Goal: Task Accomplishment & Management: Understand process/instructions

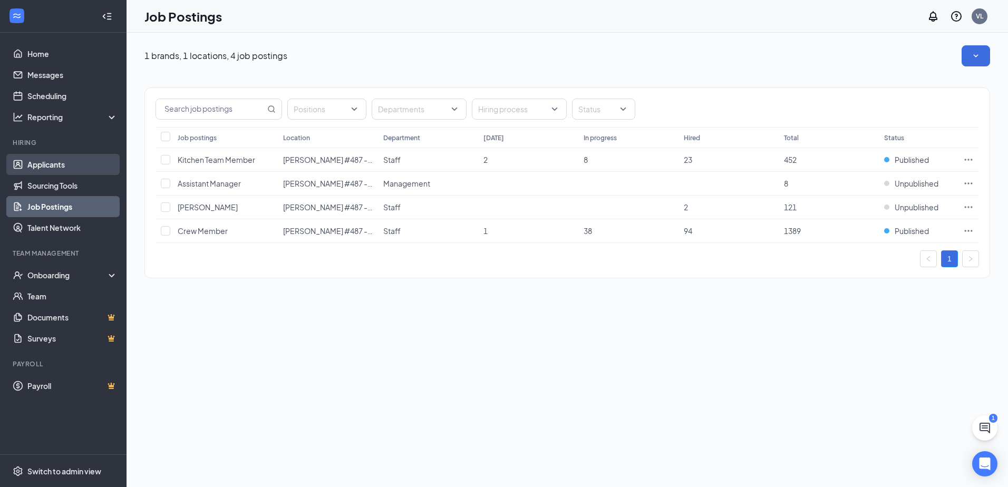
click at [63, 160] on link "Applicants" at bounding box center [72, 164] width 90 height 21
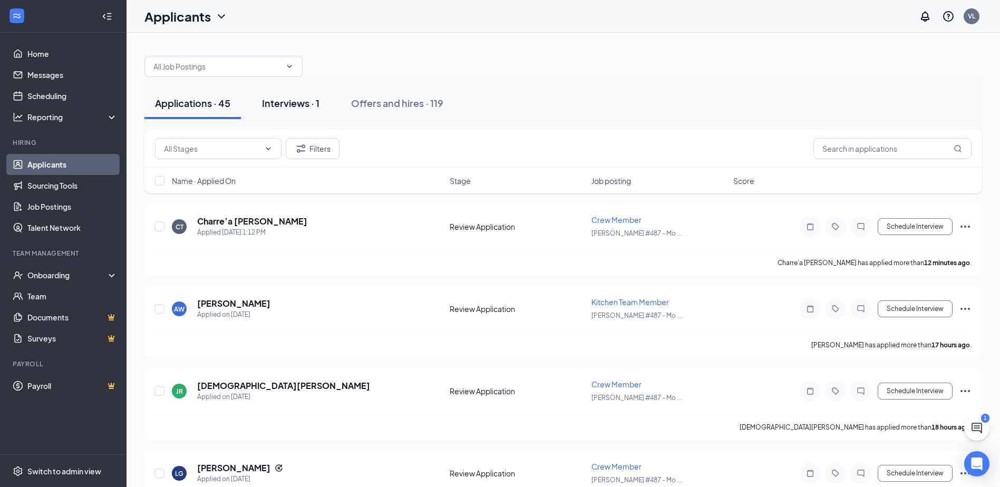
click at [299, 106] on div "Interviews · 1" at bounding box center [290, 102] width 57 height 13
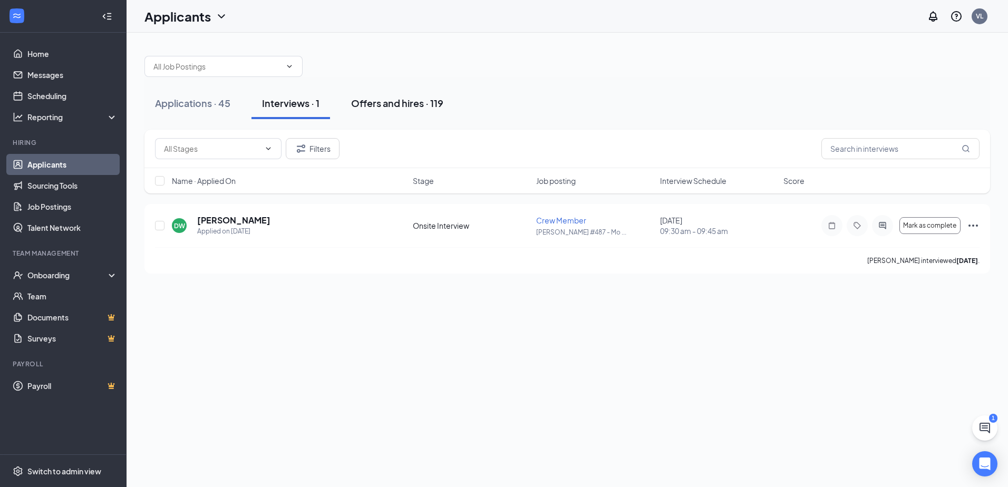
click at [371, 103] on div "Offers and hires · 119" at bounding box center [397, 102] width 92 height 13
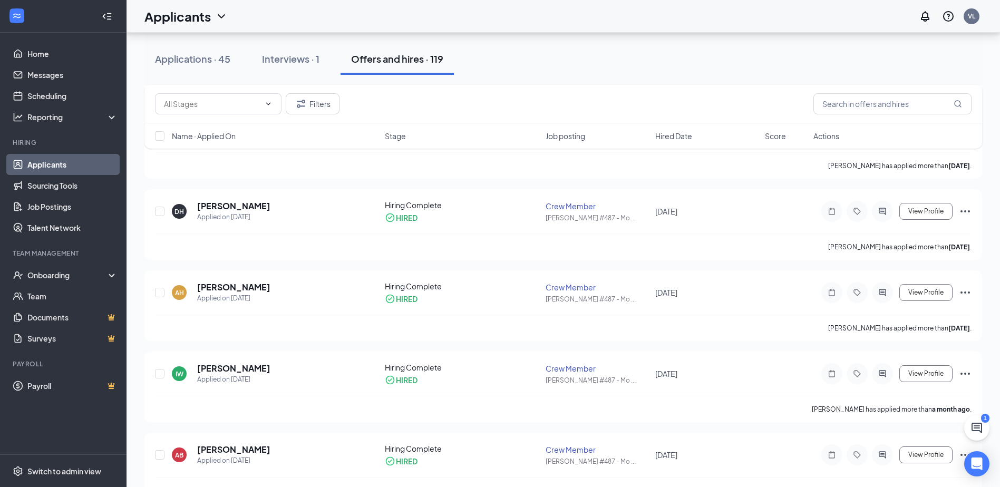
scroll to position [287, 0]
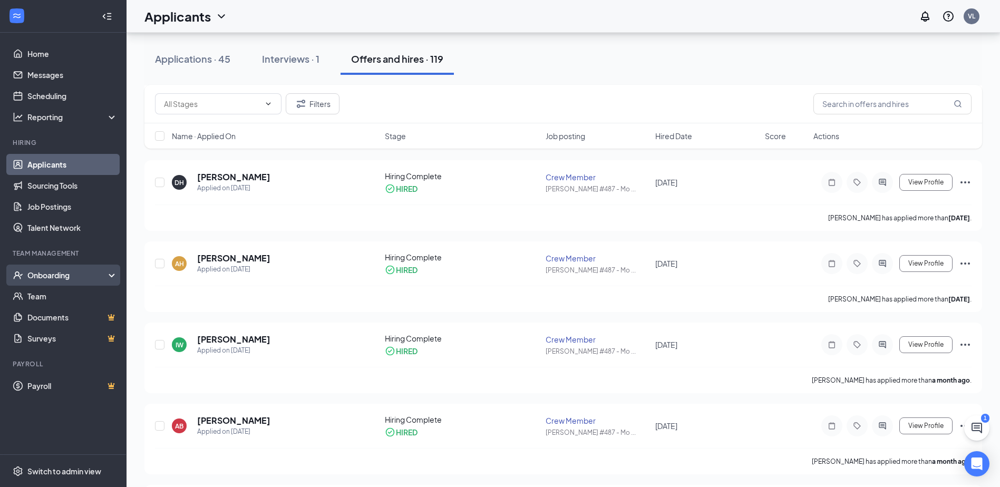
click at [50, 276] on div "Onboarding" at bounding box center [67, 275] width 81 height 11
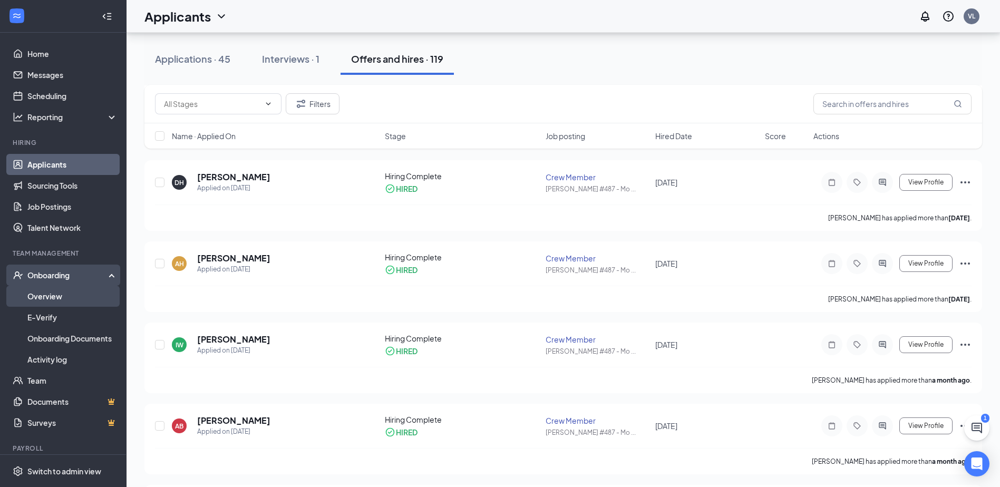
click at [56, 296] on link "Overview" at bounding box center [72, 296] width 90 height 21
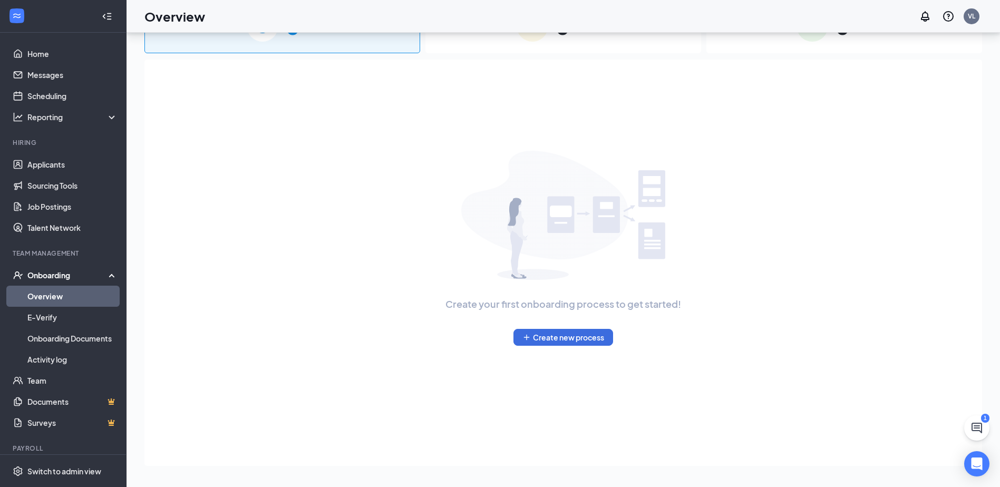
scroll to position [47, 0]
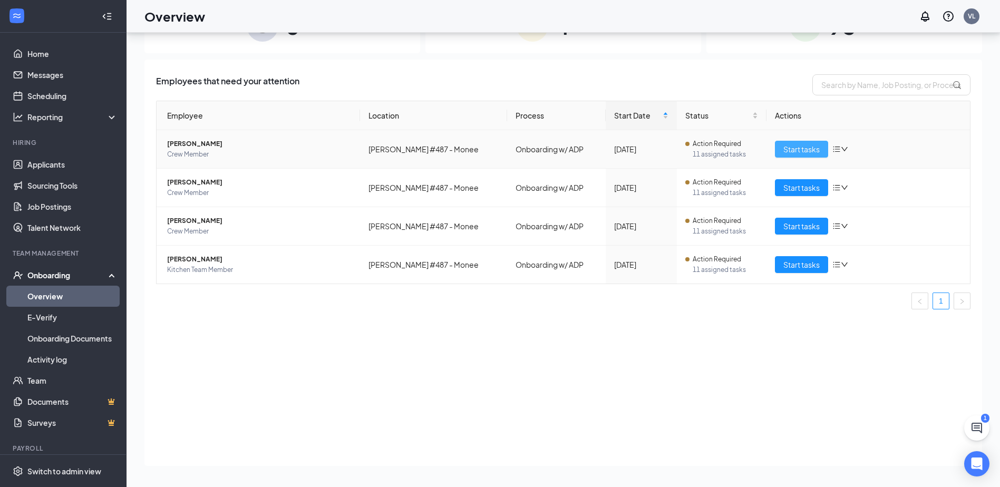
click at [787, 148] on span "Start tasks" at bounding box center [801, 149] width 36 height 12
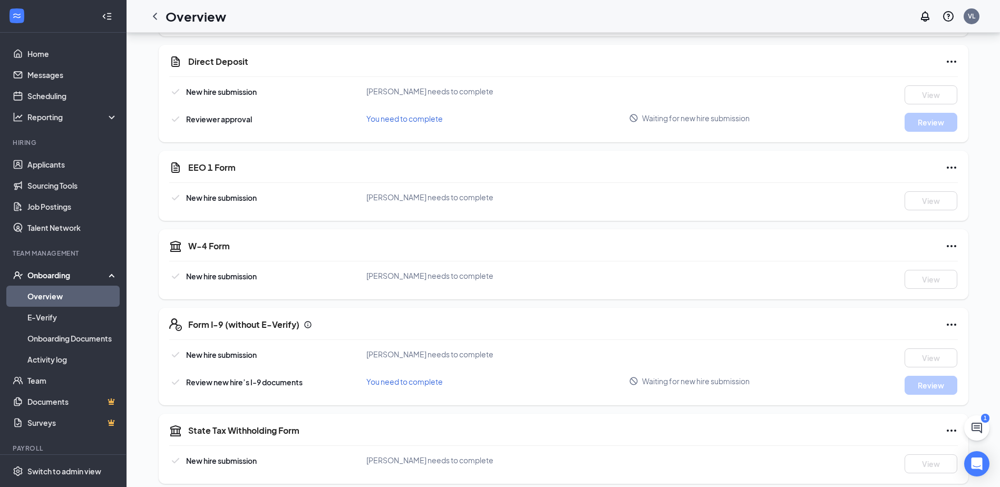
drag, startPoint x: 269, startPoint y: 225, endPoint x: 269, endPoint y: 239, distance: 13.7
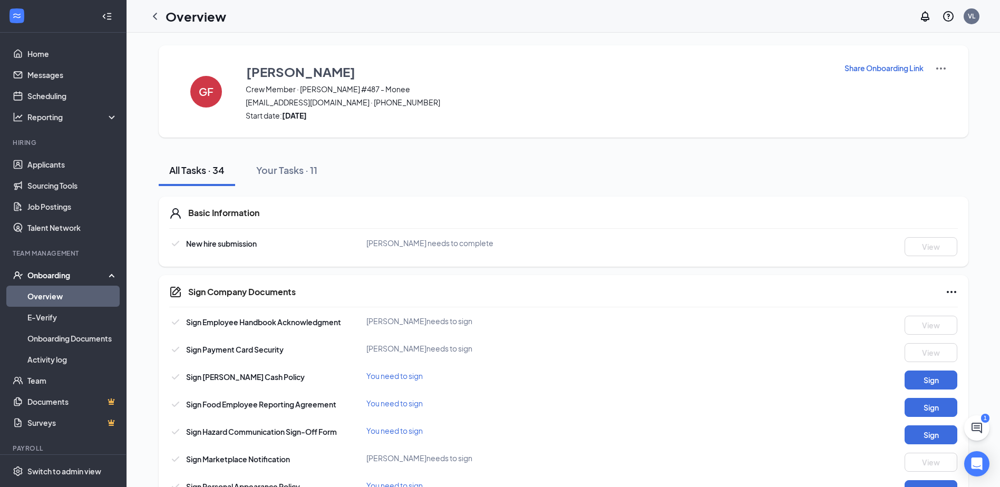
drag, startPoint x: 190, startPoint y: 394, endPoint x: 192, endPoint y: 43, distance: 350.5
click at [156, 18] on icon "ChevronLeft" at bounding box center [155, 16] width 4 height 7
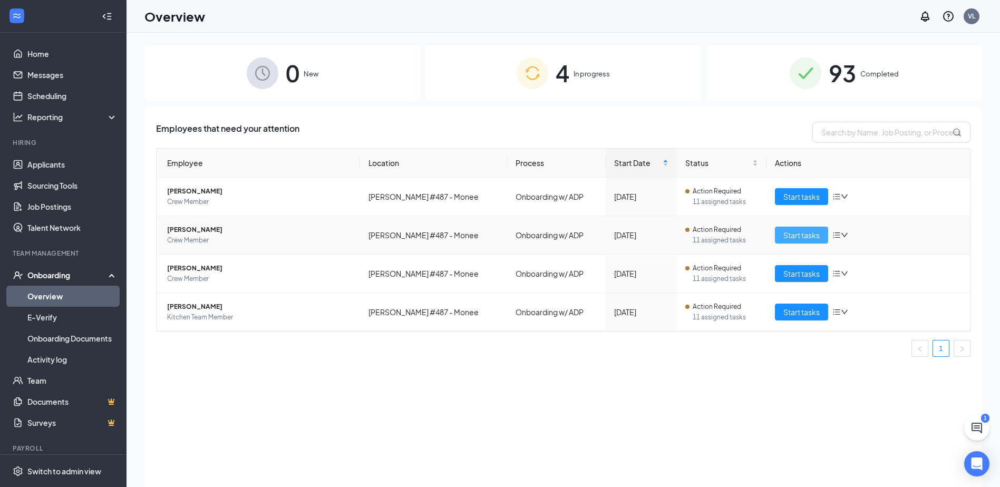
click at [800, 235] on span "Start tasks" at bounding box center [801, 235] width 36 height 12
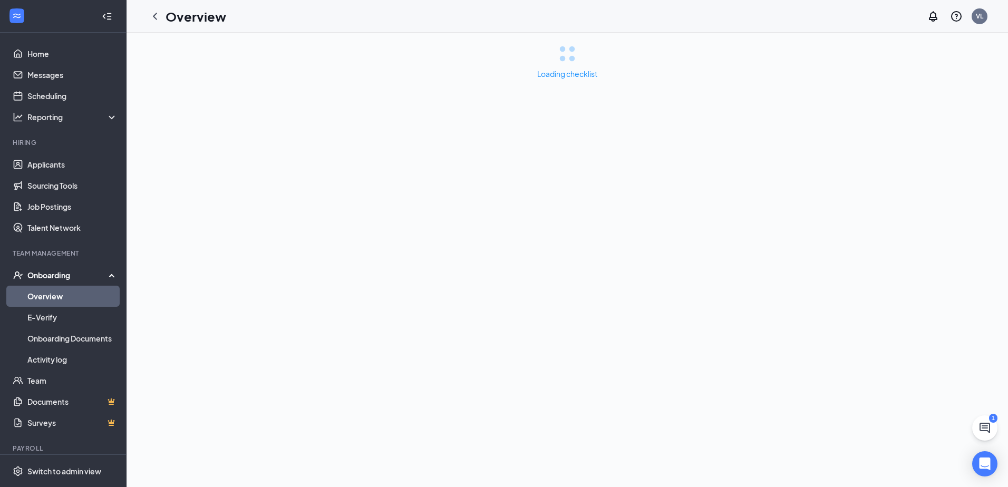
drag, startPoint x: 800, startPoint y: 235, endPoint x: 540, endPoint y: 234, distance: 259.9
click at [540, 234] on div "Loading checklist" at bounding box center [567, 260] width 881 height 454
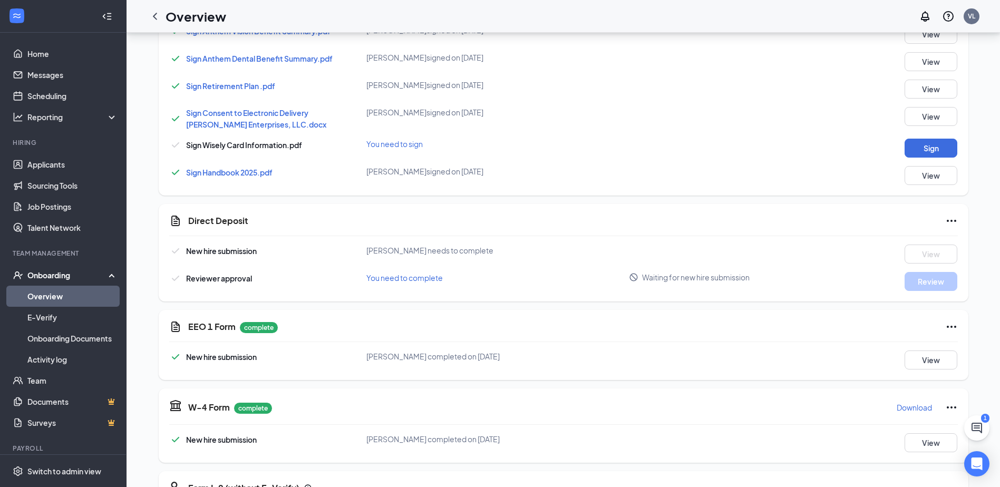
drag, startPoint x: 542, startPoint y: 192, endPoint x: 551, endPoint y: 268, distance: 76.4
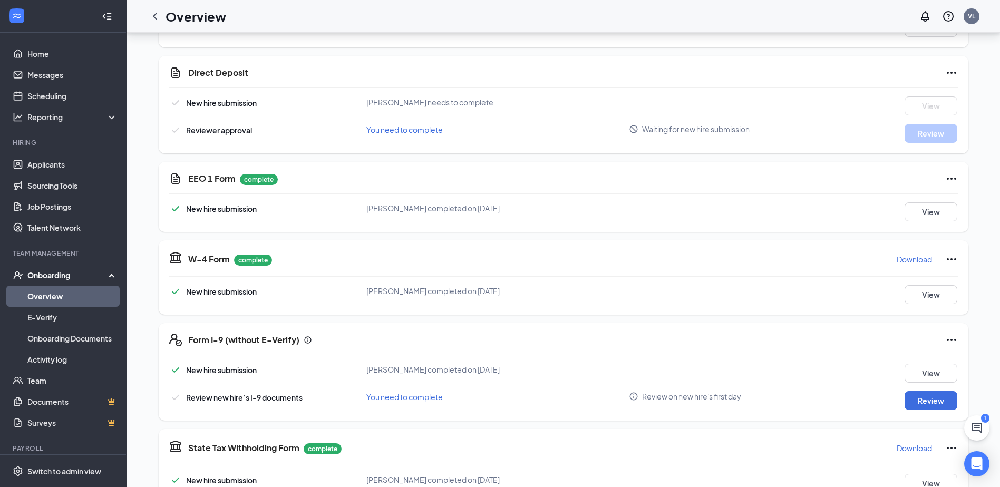
drag, startPoint x: 580, startPoint y: 190, endPoint x: 572, endPoint y: 250, distance: 60.1
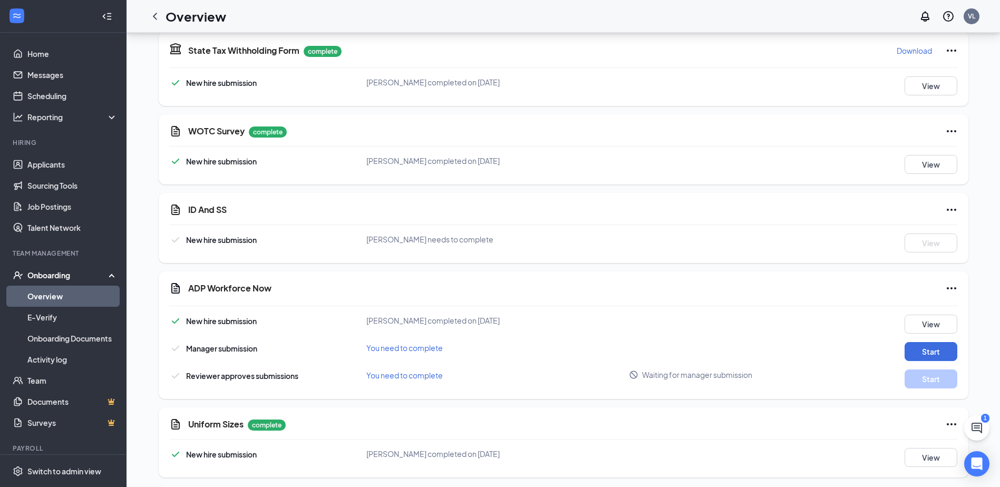
scroll to position [1279, 0]
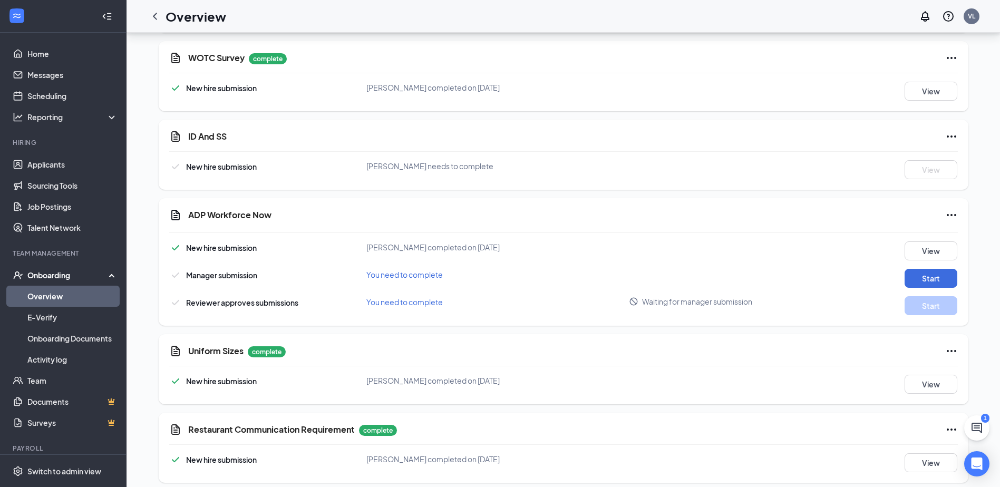
drag, startPoint x: 561, startPoint y: 284, endPoint x: 559, endPoint y: 316, distance: 31.7
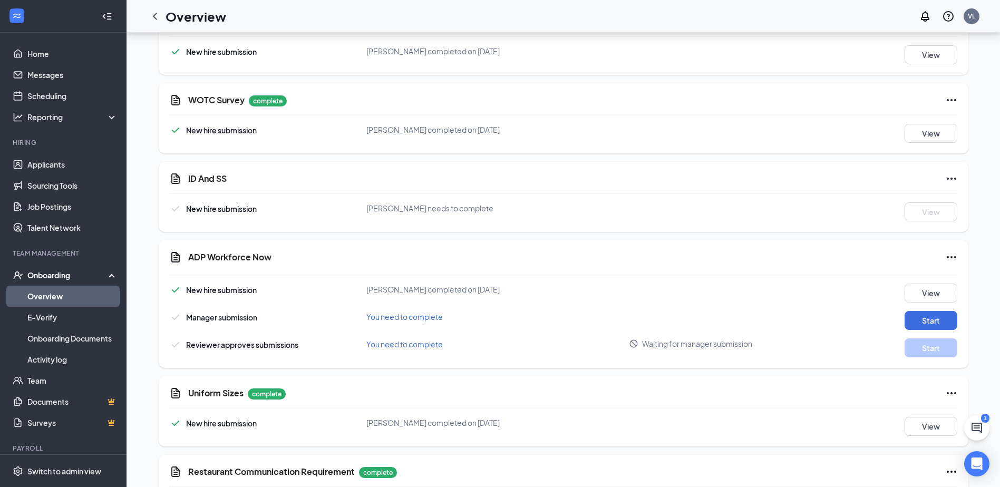
drag, startPoint x: 504, startPoint y: 363, endPoint x: 498, endPoint y: 324, distance: 40.1
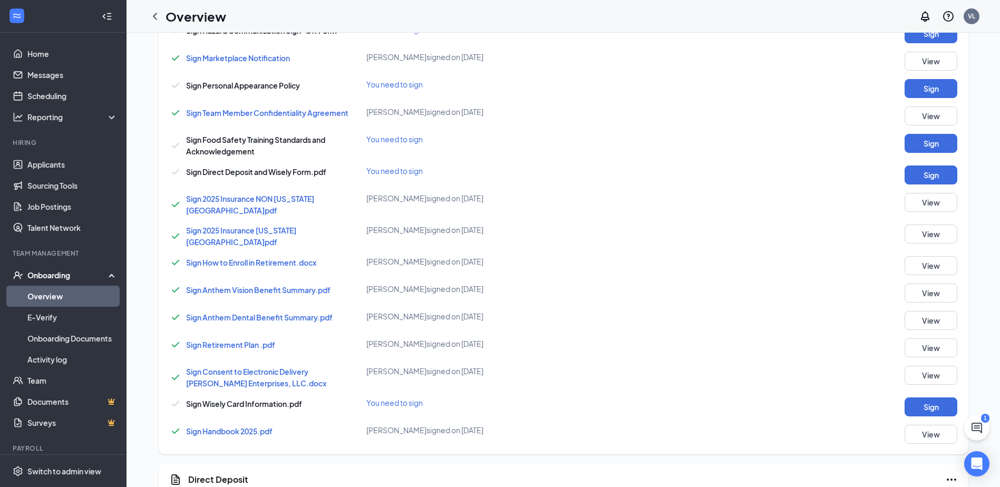
scroll to position [0, 0]
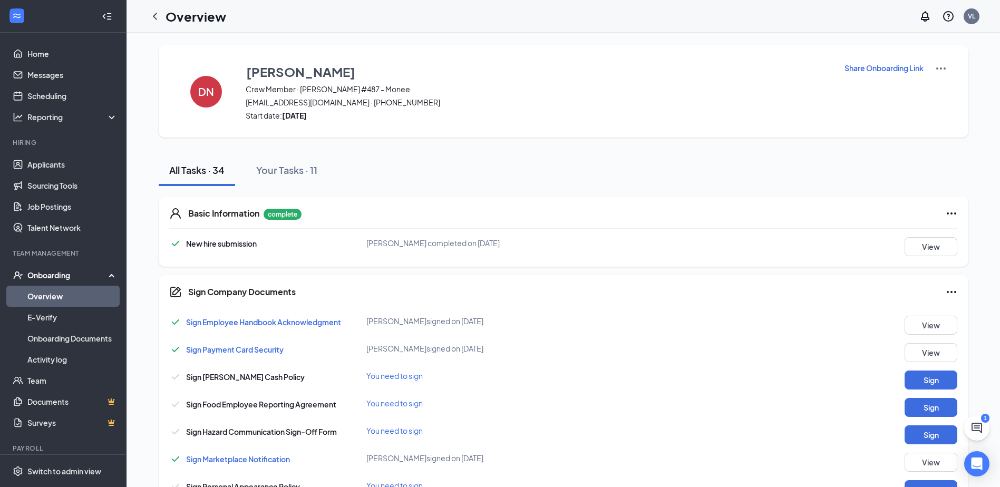
drag, startPoint x: 458, startPoint y: 289, endPoint x: 293, endPoint y: 217, distance: 180.1
click at [152, 15] on icon "ChevronLeft" at bounding box center [155, 16] width 13 height 13
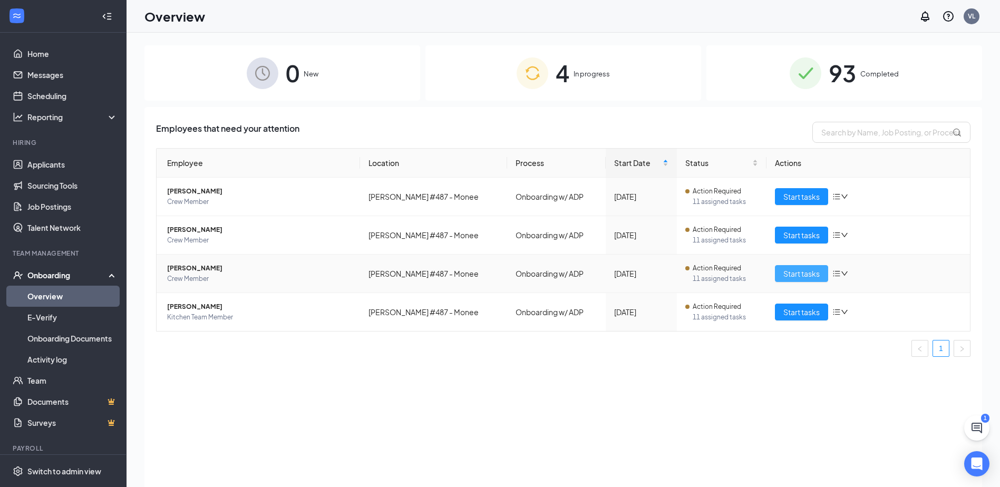
click at [787, 274] on span "Start tasks" at bounding box center [801, 274] width 36 height 12
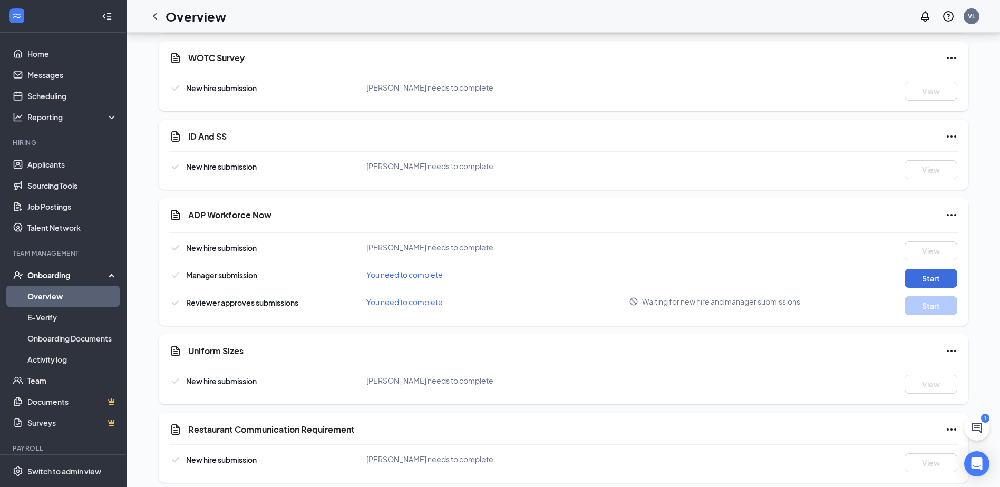
drag, startPoint x: 360, startPoint y: 120, endPoint x: 376, endPoint y: 327, distance: 207.3
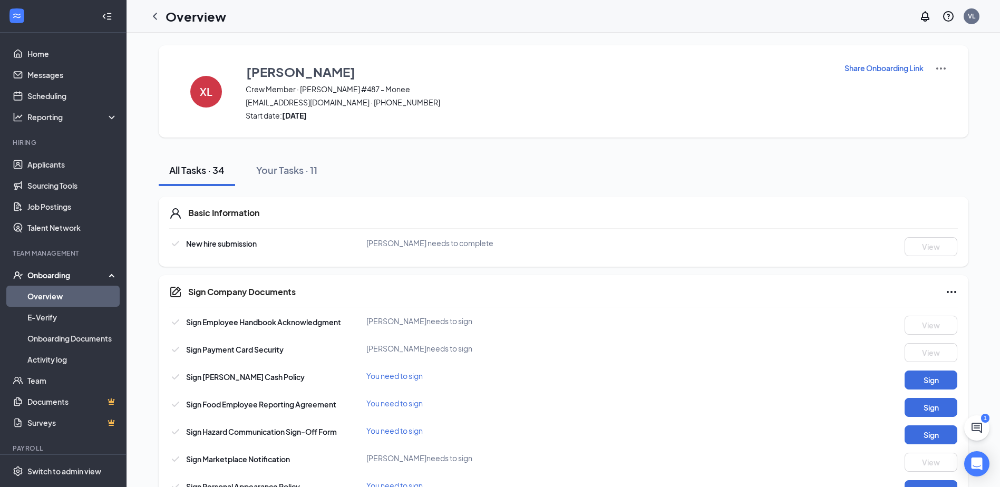
drag, startPoint x: 300, startPoint y: 299, endPoint x: 188, endPoint y: 7, distance: 313.5
click at [160, 13] on icon "ChevronLeft" at bounding box center [155, 16] width 13 height 13
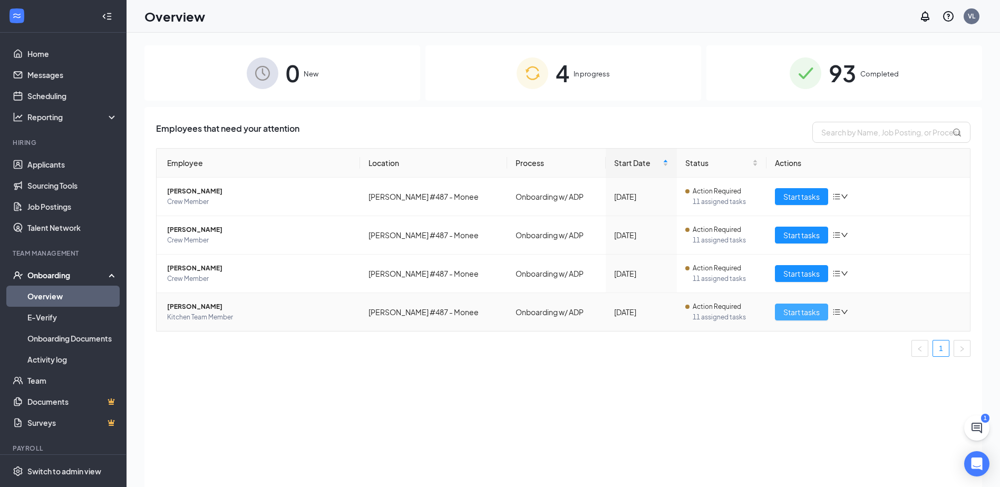
click at [799, 315] on span "Start tasks" at bounding box center [801, 312] width 36 height 12
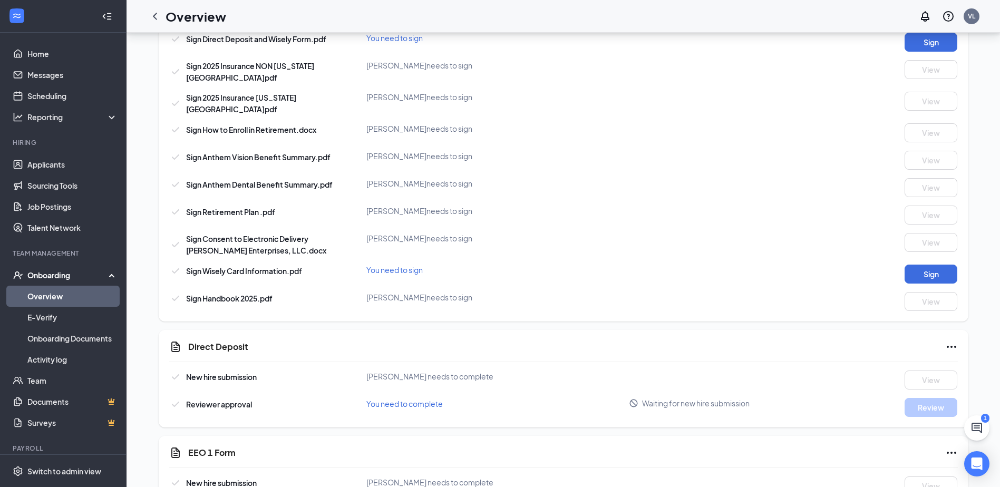
drag, startPoint x: 465, startPoint y: 153, endPoint x: 484, endPoint y: 285, distance: 132.6
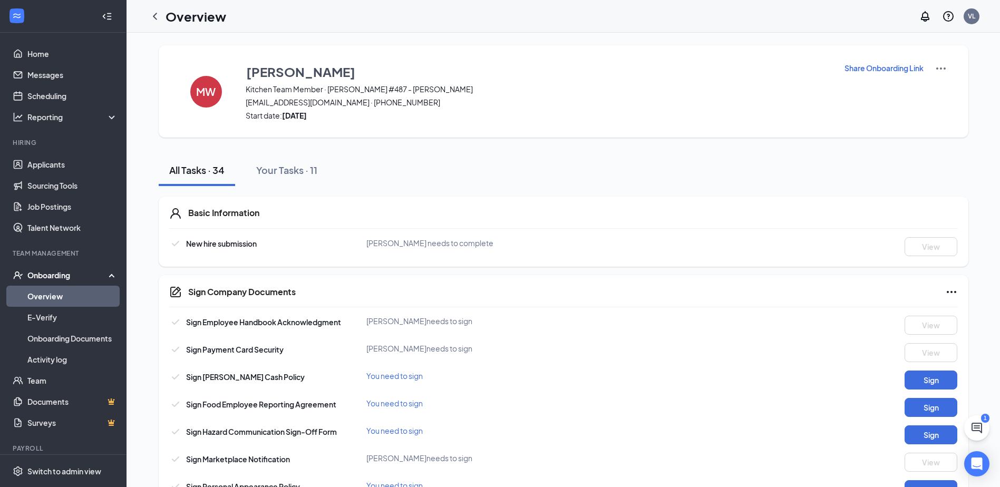
drag, startPoint x: 342, startPoint y: -55, endPoint x: 251, endPoint y: -14, distance: 98.8
click at [161, 17] on icon "ChevronLeft" at bounding box center [155, 16] width 13 height 13
